Goal: Task Accomplishment & Management: Use online tool/utility

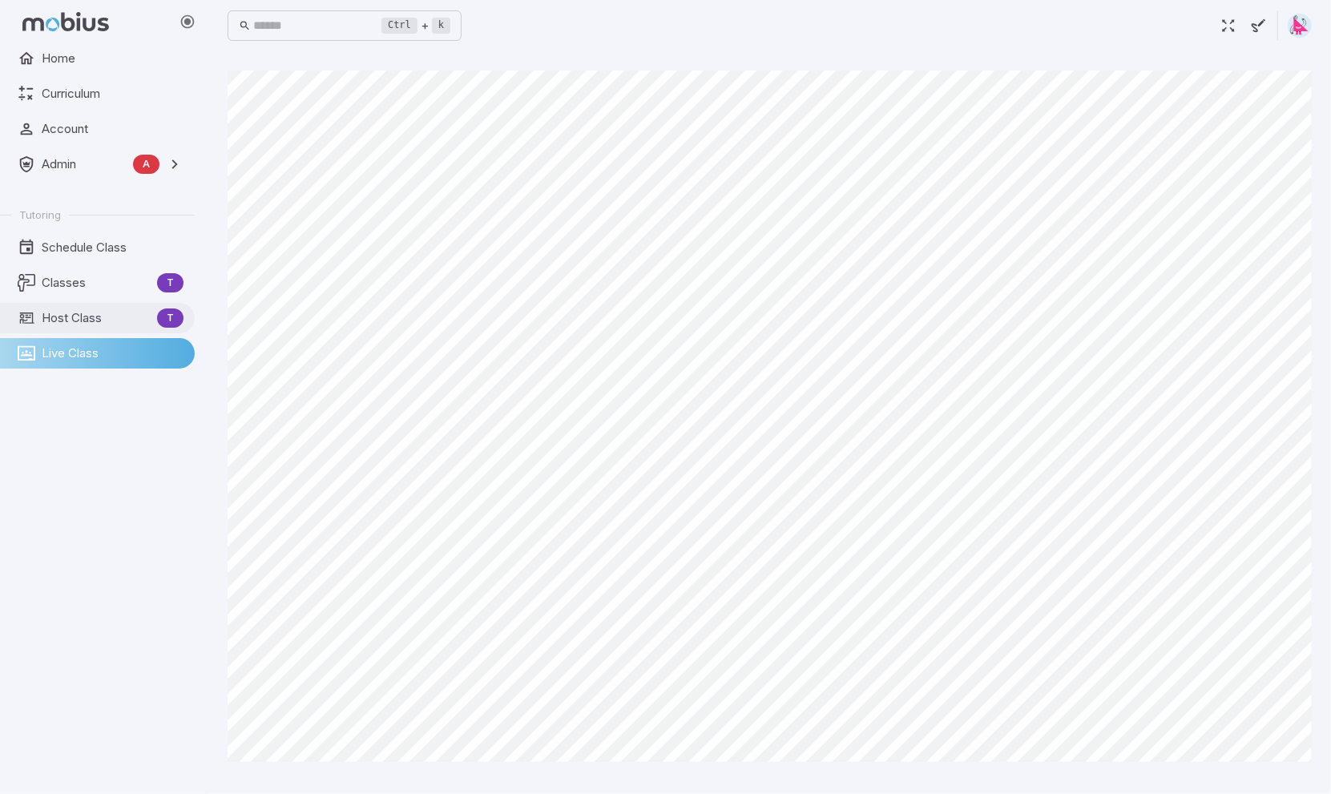
click at [58, 318] on span "Host Class" at bounding box center [96, 318] width 109 height 18
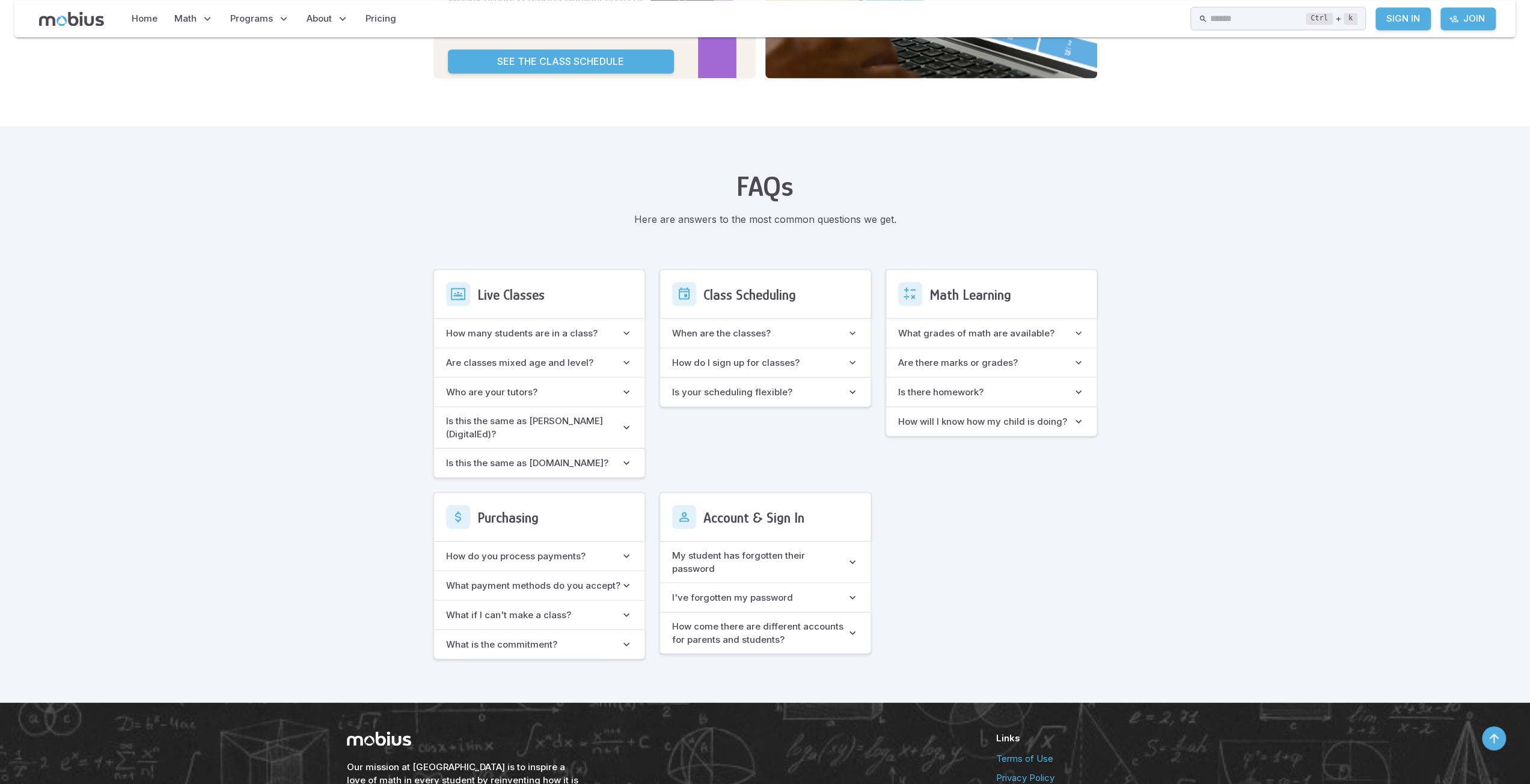
scroll to position [2058, 0]
